Goal: Book appointment/travel/reservation

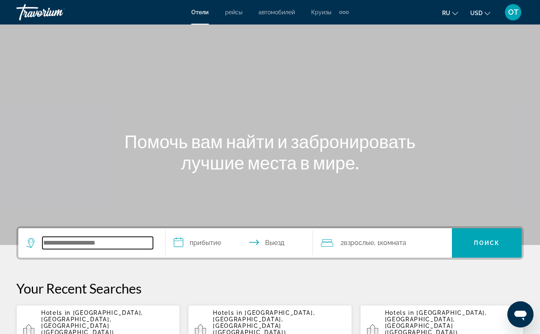
click at [64, 242] on input "Search widget" at bounding box center [97, 243] width 111 height 12
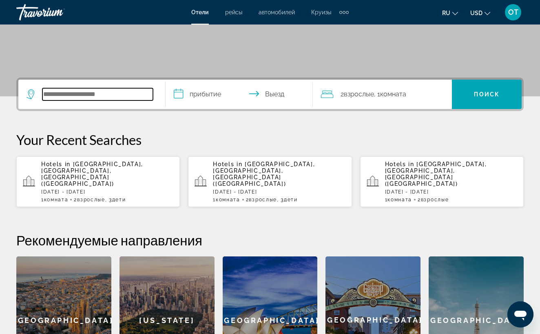
scroll to position [200, 0]
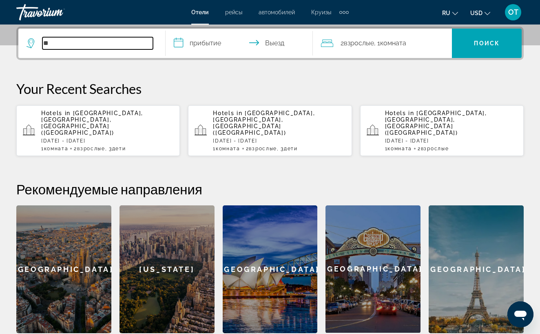
type input "*"
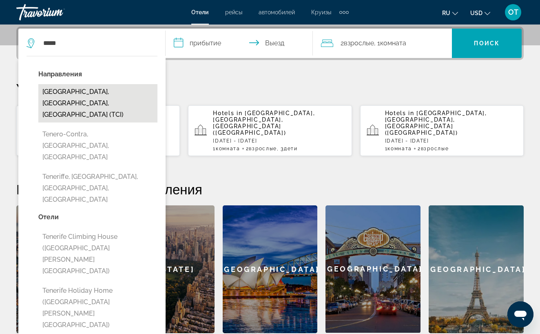
click at [101, 96] on button "Tenerife, Canary Islands, Spain (TCI)" at bounding box center [97, 103] width 119 height 38
type input "**********"
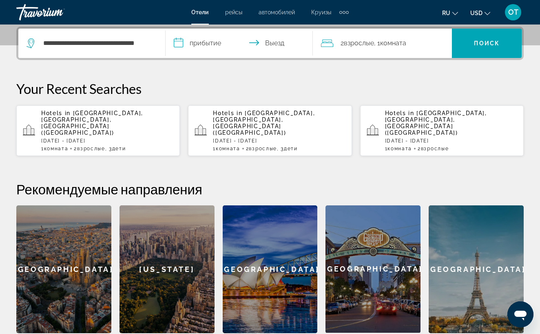
click at [199, 43] on input "**********" at bounding box center [241, 45] width 151 height 32
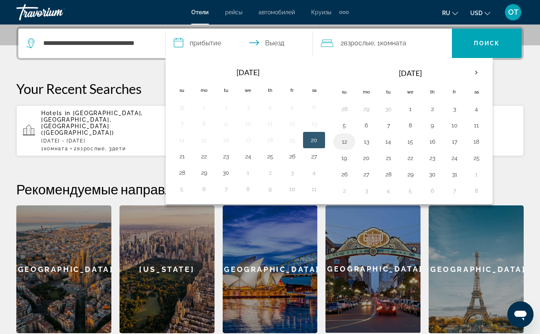
click at [346, 144] on button "12" at bounding box center [344, 141] width 13 height 11
click at [388, 144] on button "14" at bounding box center [388, 141] width 13 height 11
type input "**********"
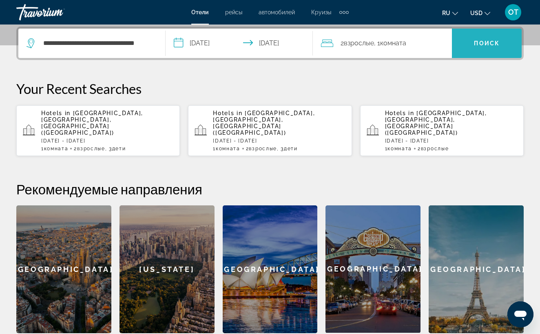
click at [474, 48] on span "Search widget" at bounding box center [487, 43] width 70 height 20
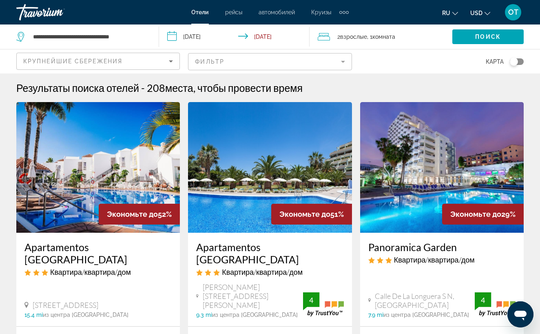
click at [235, 14] on span "рейсы" at bounding box center [233, 12] width 17 height 7
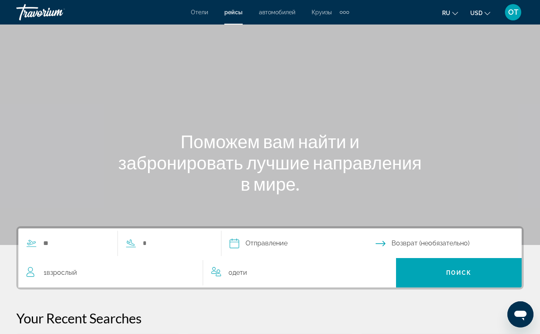
click at [275, 13] on span "автомобилей" at bounding box center [277, 12] width 36 height 7
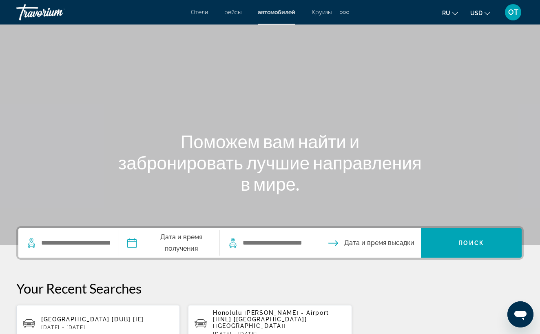
click at [323, 16] on div "Отели рейсы автомобилей Круизы деятельность Отели рейсы автомобилей Круизы деят…" at bounding box center [270, 12] width 158 height 13
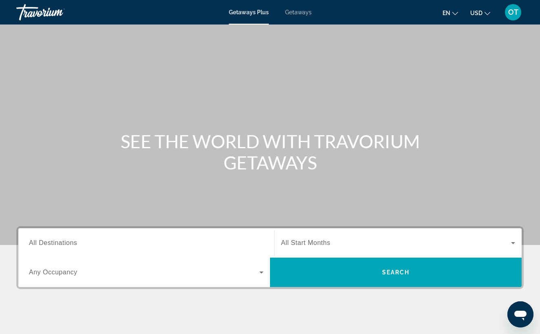
click at [64, 241] on span "All Destinations" at bounding box center [53, 242] width 48 height 7
click at [64, 241] on input "Destination All Destinations" at bounding box center [146, 243] width 235 height 10
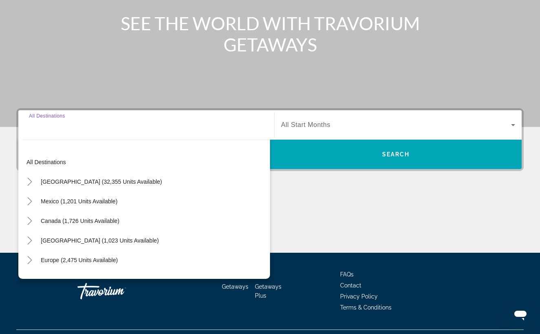
scroll to position [137, 0]
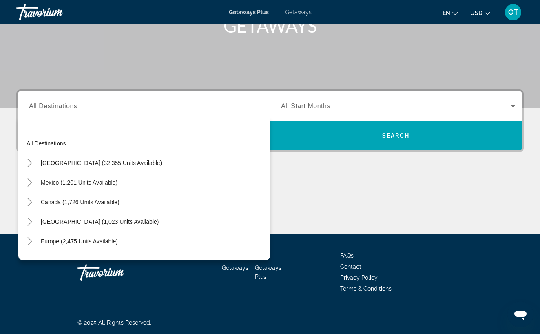
click at [299, 13] on span "Getaways" at bounding box center [298, 12] width 27 height 7
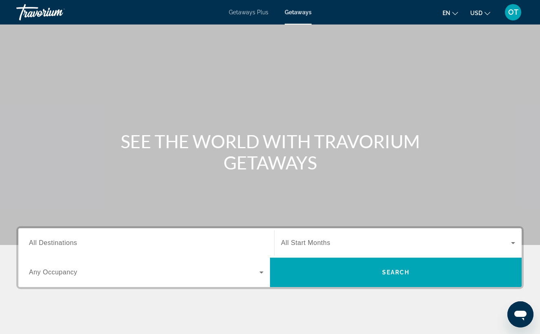
click at [61, 243] on span "All Destinations" at bounding box center [53, 242] width 48 height 7
click at [61, 243] on input "Destination All Destinations" at bounding box center [146, 243] width 235 height 10
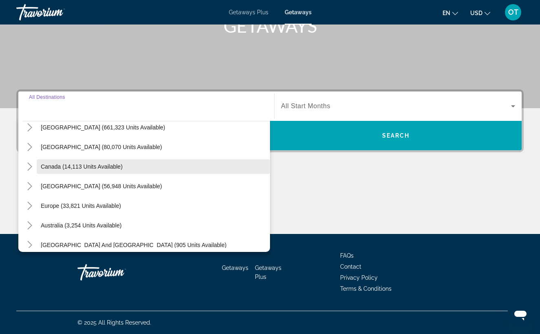
scroll to position [30, 0]
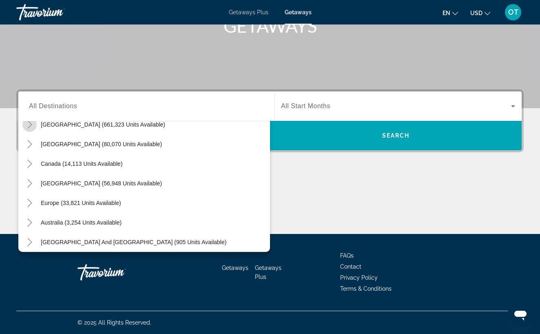
click at [31, 125] on icon "Toggle United States (661,323 units available)" at bounding box center [29, 124] width 4 height 8
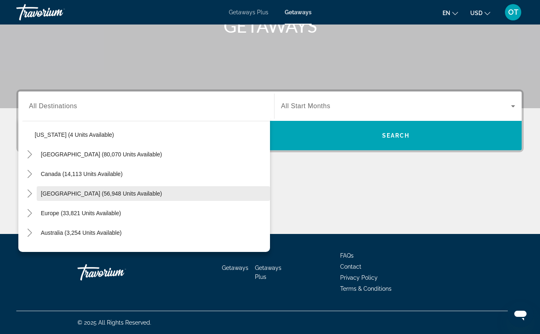
scroll to position [905, 0]
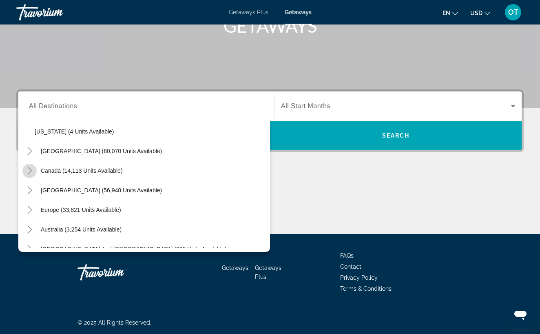
click at [29, 171] on icon "Toggle Canada (14,113 units available)" at bounding box center [30, 171] width 8 height 8
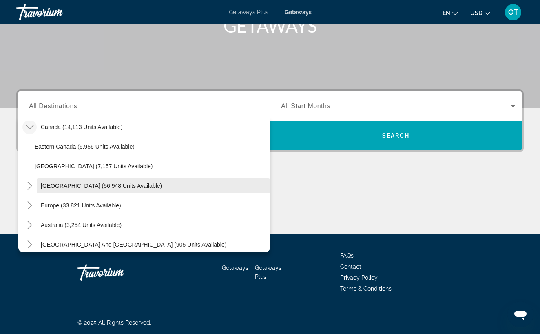
scroll to position [950, 0]
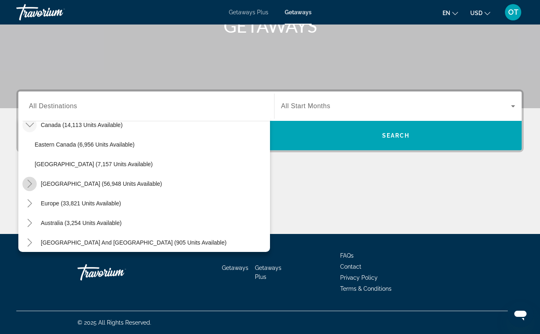
click at [29, 184] on icon "Toggle Caribbean & Atlantic Islands (56,948 units available)" at bounding box center [30, 184] width 8 height 8
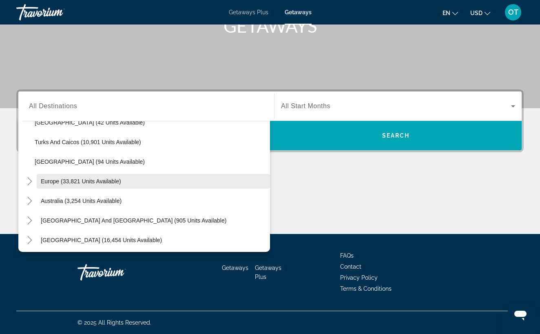
scroll to position [1271, 0]
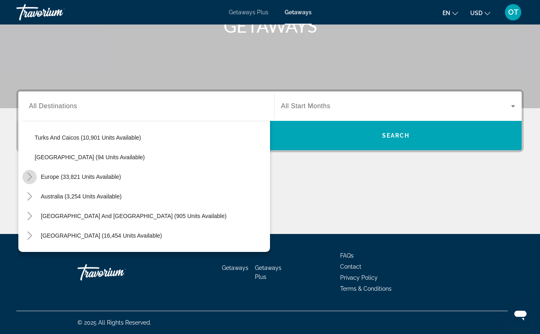
click at [30, 177] on icon "Toggle Europe (33,821 units available)" at bounding box center [30, 177] width 8 height 8
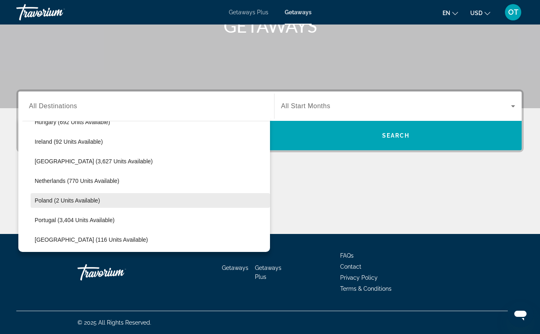
scroll to position [1523, 0]
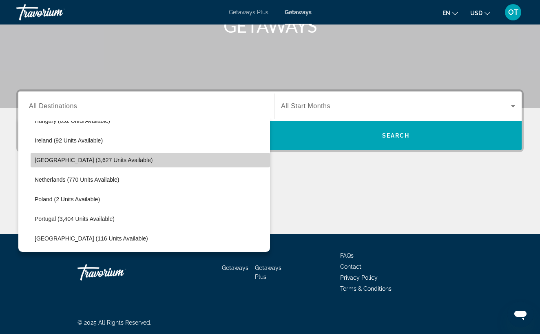
click at [120, 161] on span "Search widget" at bounding box center [151, 160] width 240 height 20
type input "**********"
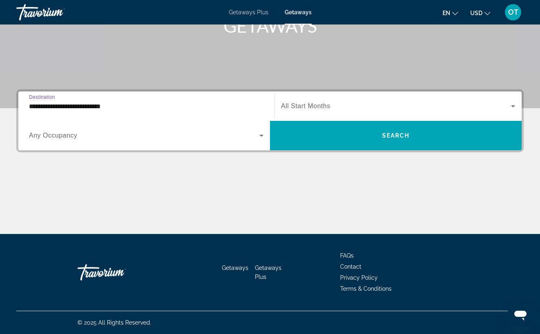
click at [513, 106] on icon "Search widget" at bounding box center [513, 106] width 4 height 2
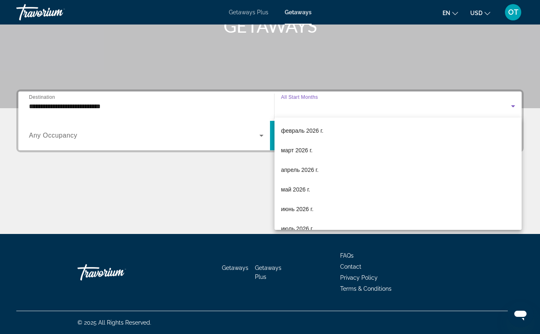
scroll to position [122, 0]
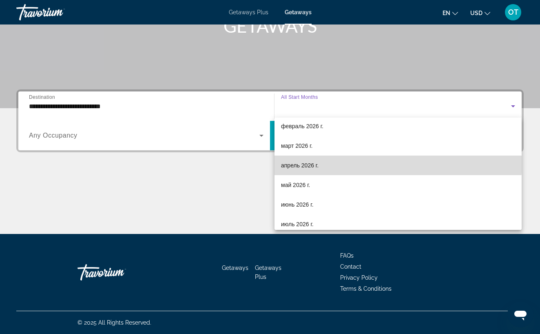
click at [330, 160] on mat-option "апрель 2026 г." at bounding box center [398, 165] width 247 height 20
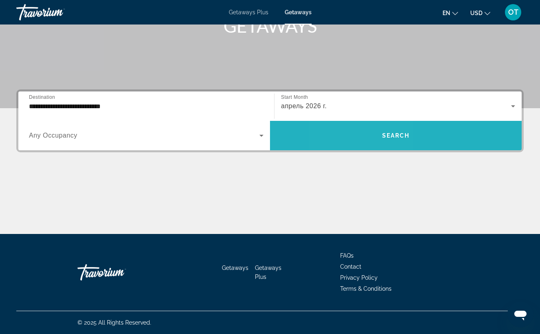
click at [364, 137] on span "Search widget" at bounding box center [396, 136] width 252 height 20
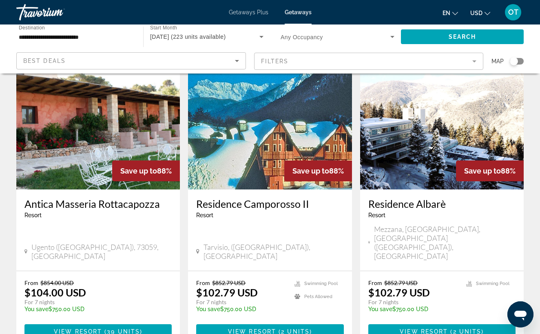
scroll to position [42, 0]
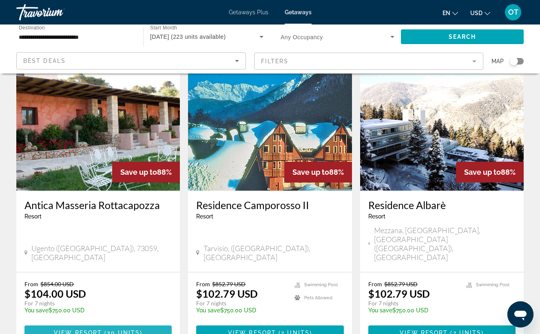
click at [104, 329] on span "( 39 units )" at bounding box center [122, 332] width 40 height 7
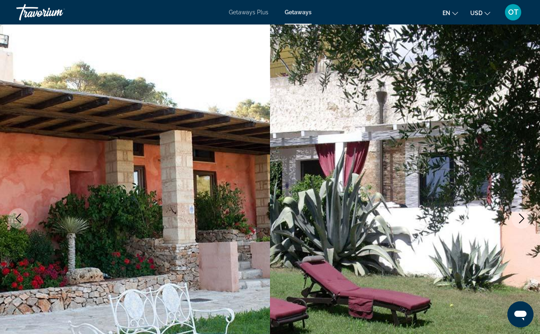
click at [522, 217] on icon "Next image" at bounding box center [522, 218] width 10 height 10
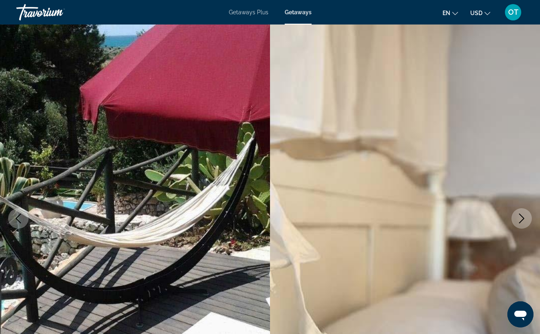
click at [521, 217] on icon "Next image" at bounding box center [522, 218] width 10 height 10
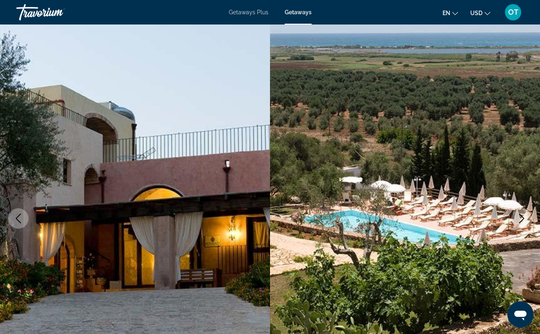
click at [521, 217] on icon "Next image" at bounding box center [522, 218] width 10 height 10
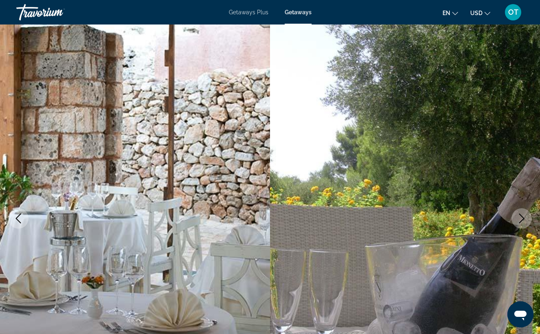
click at [521, 217] on icon "Next image" at bounding box center [522, 218] width 10 height 10
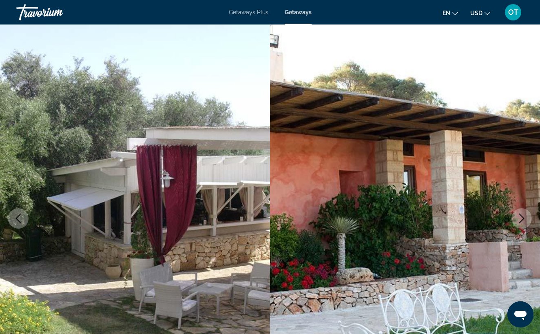
click at [521, 217] on icon "Next image" at bounding box center [522, 218] width 10 height 10
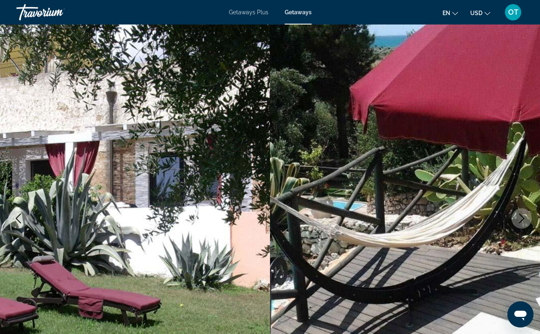
click at [521, 217] on icon "Next image" at bounding box center [522, 218] width 10 height 10
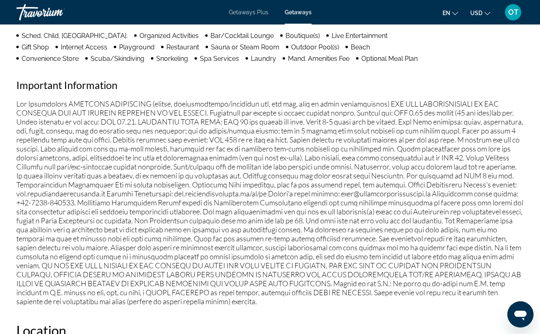
scroll to position [808, 0]
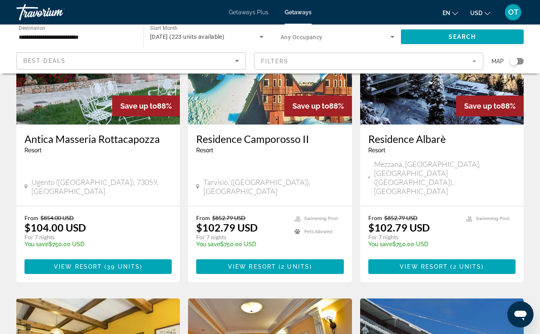
scroll to position [109, 0]
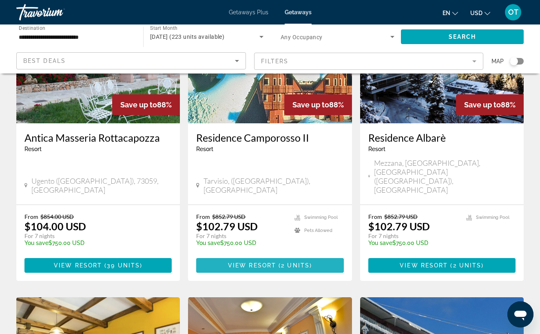
click at [266, 262] on span "View Resort" at bounding box center [252, 265] width 48 height 7
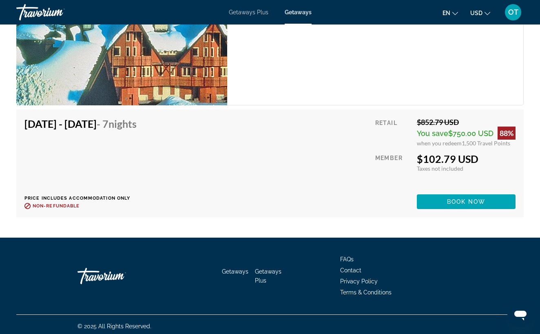
scroll to position [1762, 0]
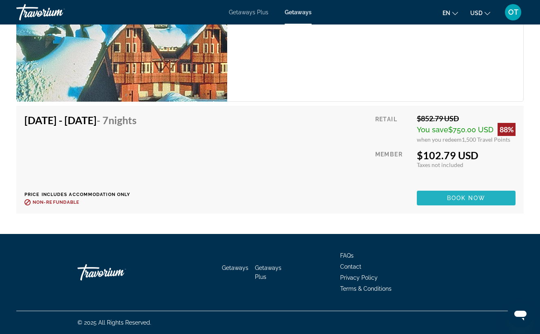
click at [459, 198] on span "Book now" at bounding box center [466, 198] width 39 height 7
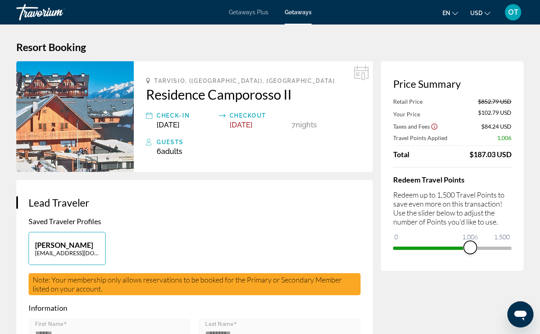
drag, startPoint x: 506, startPoint y: 246, endPoint x: 470, endPoint y: 240, distance: 36.0
click at [471, 246] on ngx-slider "0 1,500 1,006" at bounding box center [452, 247] width 118 height 2
drag, startPoint x: 471, startPoint y: 248, endPoint x: 517, endPoint y: 249, distance: 46.5
click at [517, 249] on div "Price Summary Retail Price $852.79 USD Your Price $349.79 USD Taxes and Fees $1…" at bounding box center [452, 165] width 143 height 209
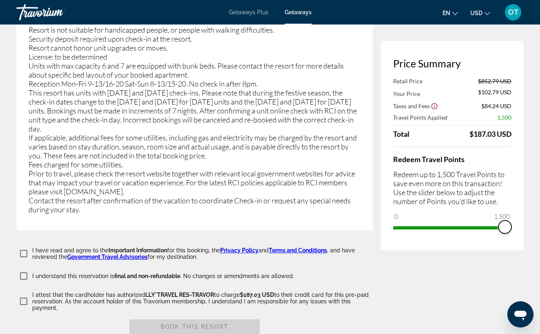
scroll to position [1683, 0]
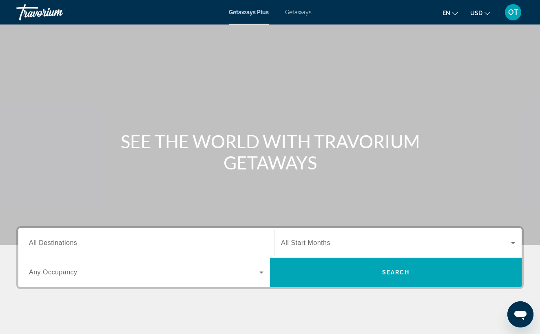
click at [515, 11] on span "OT" at bounding box center [514, 12] width 10 height 8
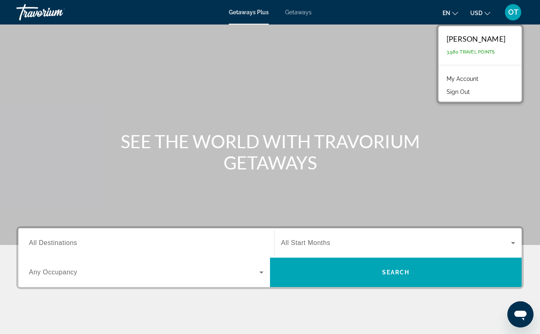
click at [19, 207] on div "Main content" at bounding box center [270, 122] width 540 height 245
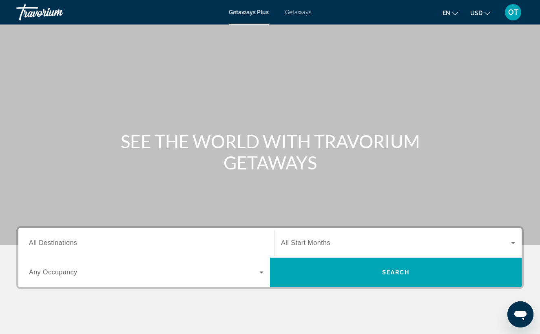
click at [500, 139] on div "SEE THE WORLD WITH TRAVORIUM GETAWAYS" at bounding box center [270, 152] width 540 height 42
click at [513, 11] on span "OT" at bounding box center [514, 12] width 10 height 8
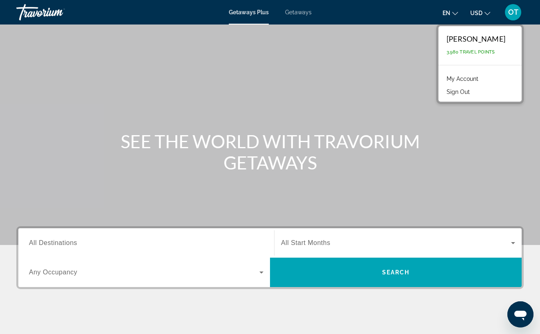
click at [469, 77] on link "My Account" at bounding box center [463, 78] width 40 height 11
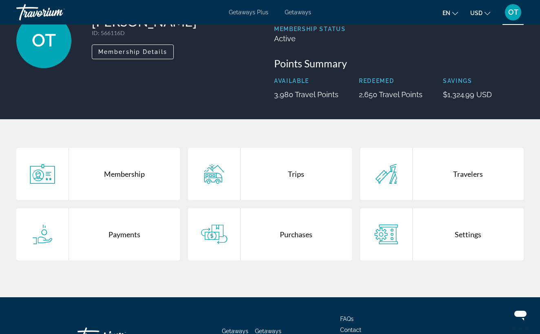
scroll to position [63, 0]
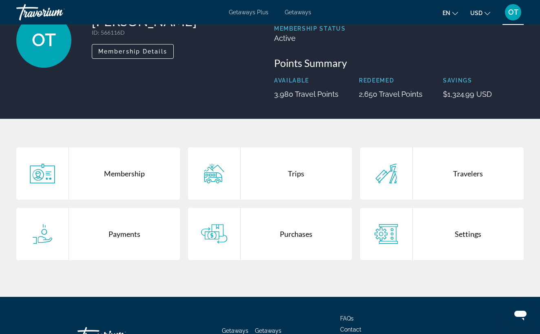
click at [122, 178] on div "Membership" at bounding box center [124, 173] width 111 height 52
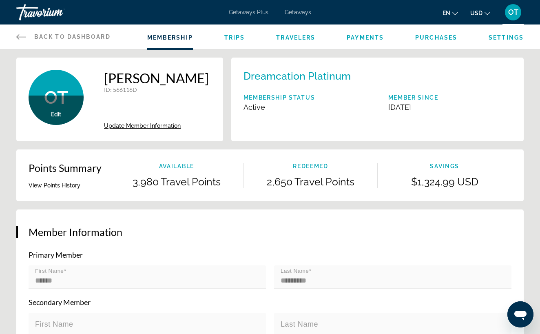
click at [237, 36] on span "Trips" at bounding box center [234, 37] width 21 height 7
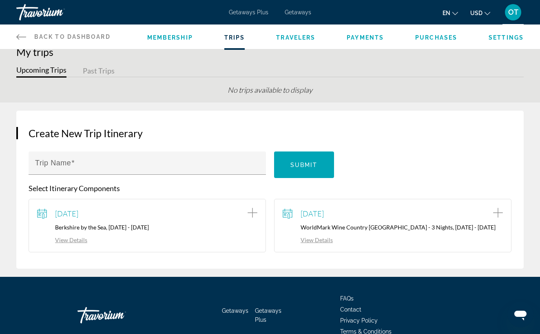
scroll to position [13, 0]
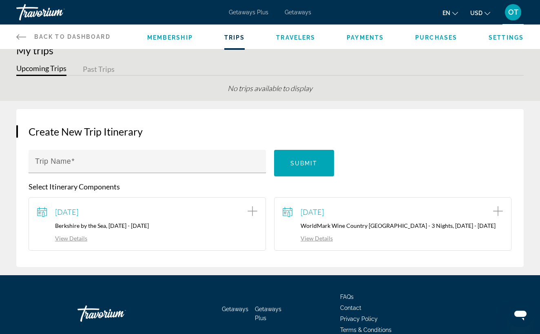
click at [295, 37] on span "Travelers" at bounding box center [295, 37] width 39 height 7
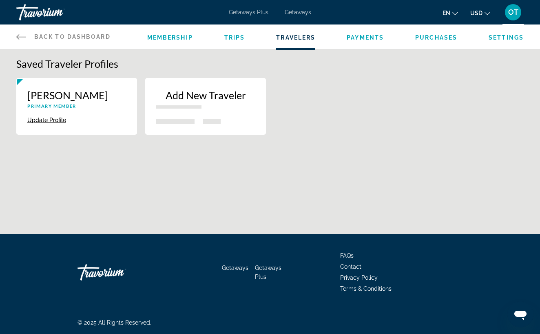
click at [192, 115] on button "Add New Traveler" at bounding box center [205, 106] width 121 height 57
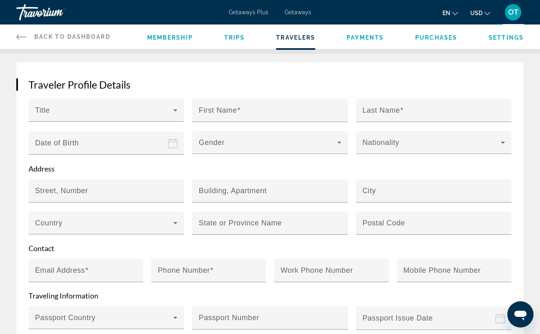
scroll to position [86, 0]
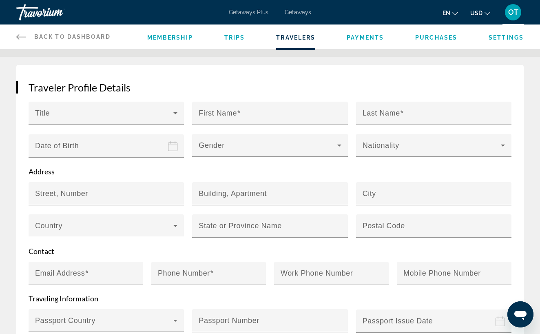
click at [20, 36] on icon "Main content" at bounding box center [21, 37] width 10 height 10
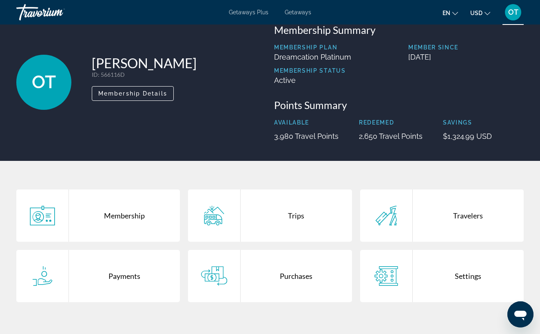
scroll to position [27, 0]
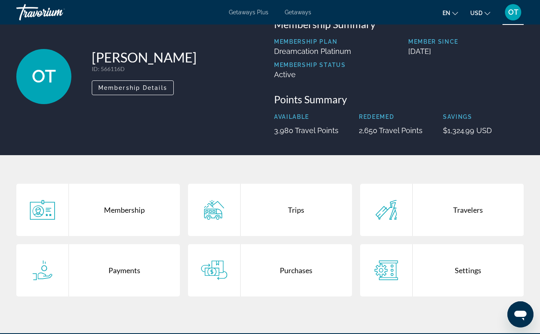
click at [294, 211] on div "Trips" at bounding box center [296, 210] width 111 height 52
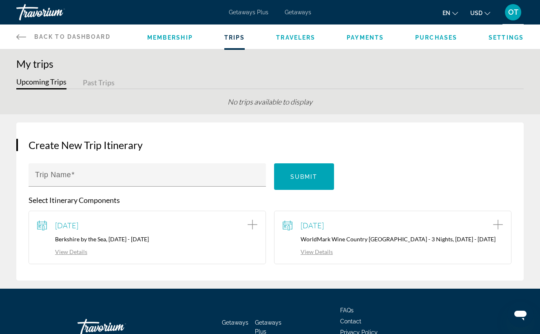
click at [299, 38] on span "Travelers" at bounding box center [295, 37] width 39 height 7
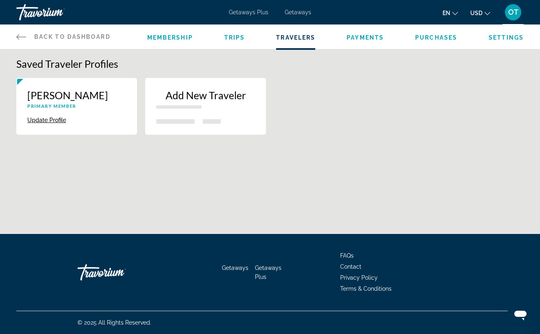
click at [360, 38] on span "Payments" at bounding box center [365, 37] width 37 height 7
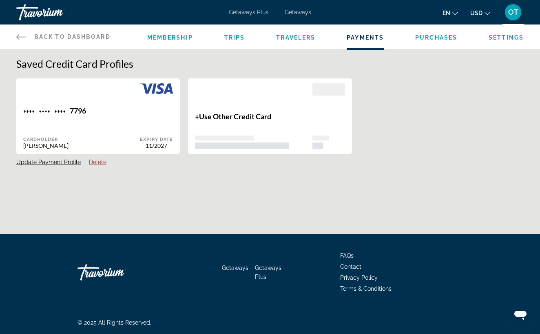
click at [427, 39] on span "Purchases" at bounding box center [436, 37] width 42 height 7
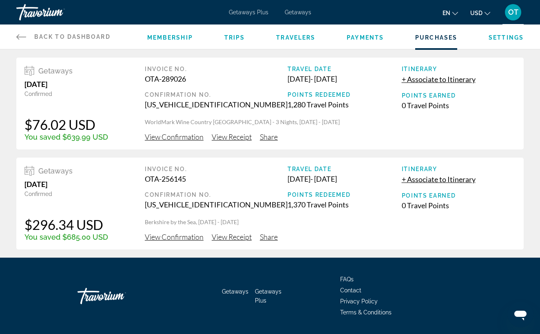
click at [507, 36] on span "Settings" at bounding box center [506, 37] width 35 height 7
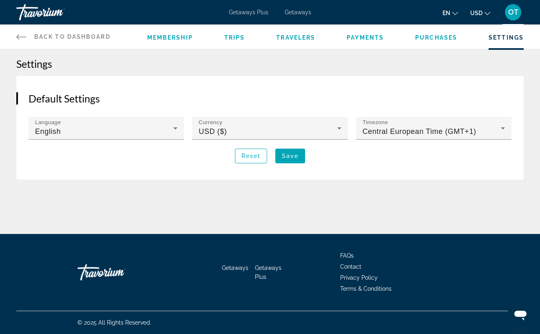
click at [20, 36] on icon "Main content" at bounding box center [21, 37] width 10 height 10
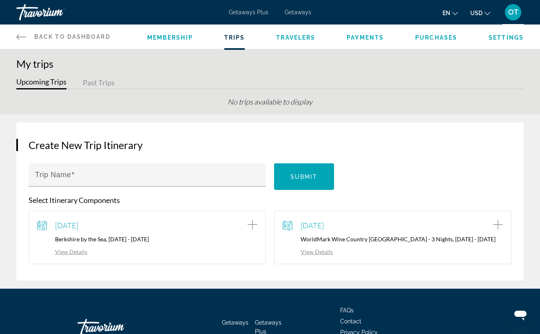
click at [19, 36] on icon "Main content" at bounding box center [21, 37] width 10 height 10
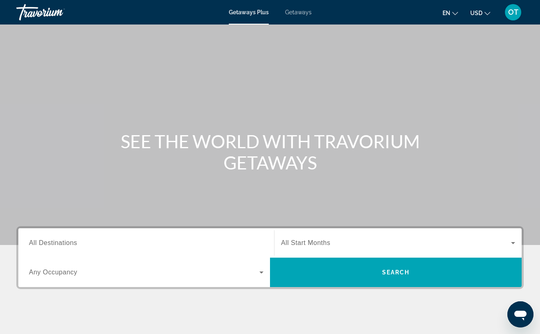
click at [66, 242] on span "All Destinations" at bounding box center [53, 242] width 48 height 7
click at [66, 242] on input "Destination All Destinations" at bounding box center [146, 243] width 235 height 10
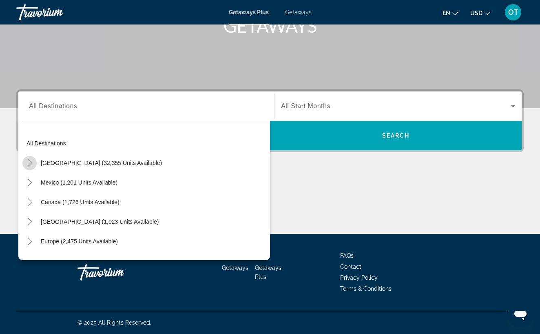
click at [31, 163] on icon "Toggle United States (32,355 units available)" at bounding box center [29, 163] width 4 height 8
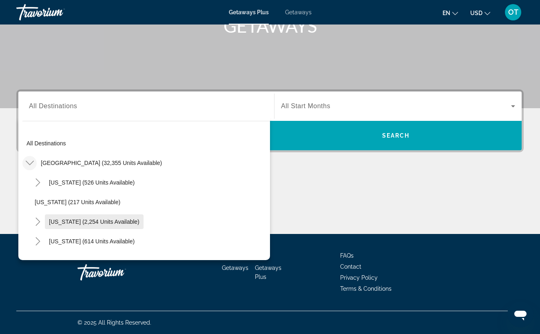
click at [58, 221] on span "[US_STATE] (2,254 units available)" at bounding box center [94, 221] width 91 height 7
type input "**********"
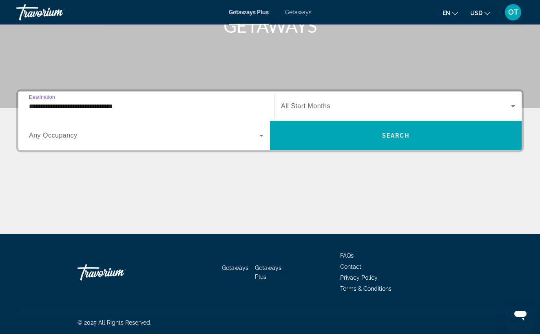
click at [515, 105] on icon "Search widget" at bounding box center [514, 106] width 10 height 10
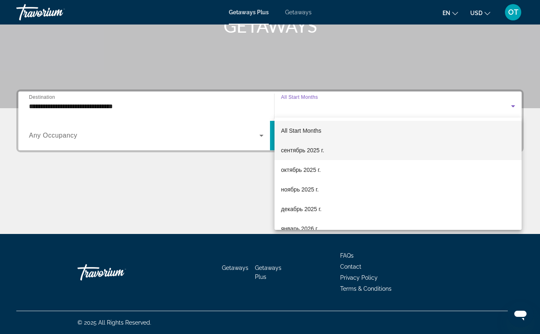
click at [424, 155] on mat-option "сентябрь 2025 г." at bounding box center [398, 150] width 247 height 20
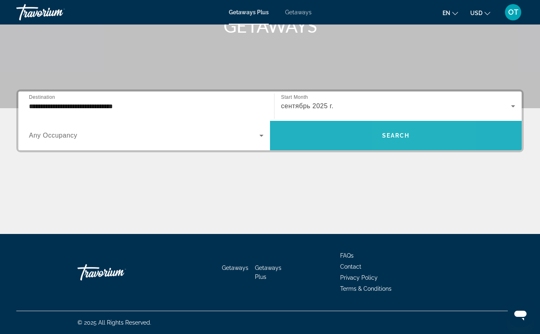
click at [414, 142] on span "Search widget" at bounding box center [396, 136] width 252 height 20
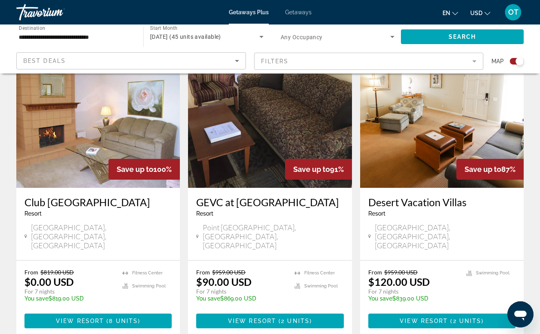
scroll to position [298, 0]
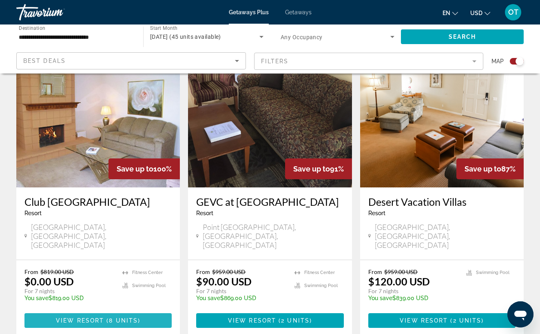
click at [142, 311] on span "Main content" at bounding box center [97, 321] width 147 height 20
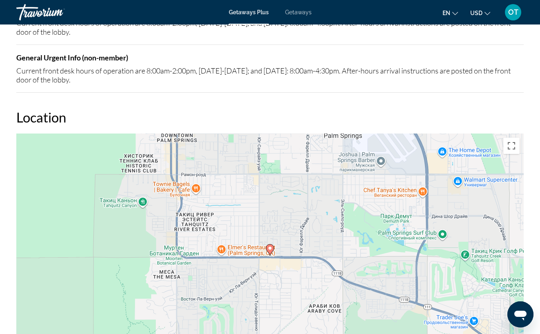
scroll to position [1129, 0]
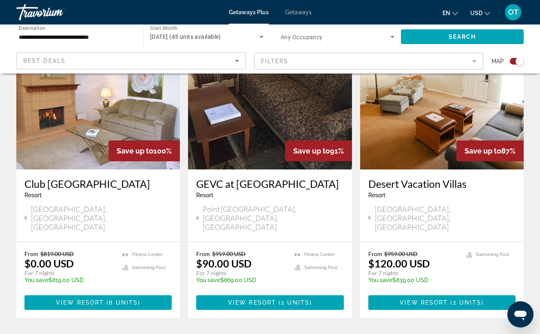
scroll to position [317, 0]
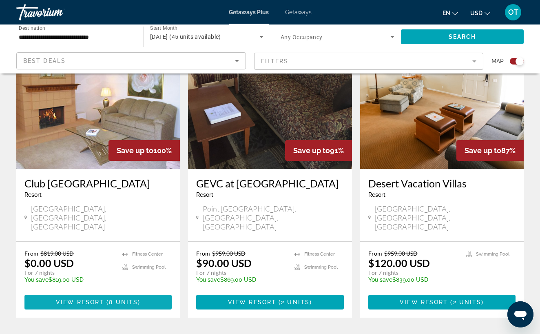
click at [101, 299] on span "View Resort" at bounding box center [80, 302] width 48 height 7
